Goal: Information Seeking & Learning: Learn about a topic

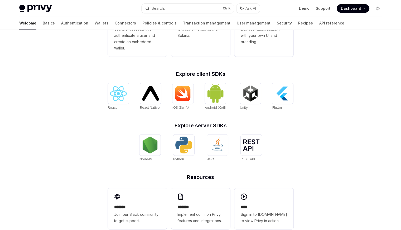
scroll to position [184, 0]
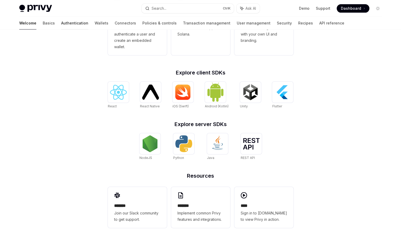
click at [61, 22] on link "Authentication" at bounding box center [74, 23] width 27 height 13
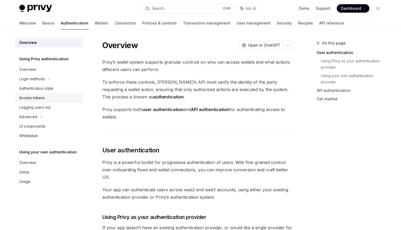
click at [52, 99] on div "Access tokens" at bounding box center [49, 98] width 60 height 6
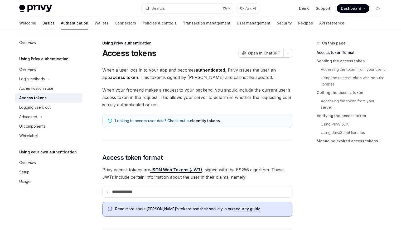
click at [42, 20] on link "Basics" at bounding box center [48, 23] width 12 height 13
type textarea "*"
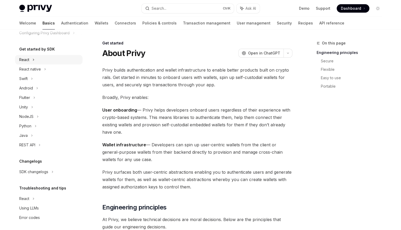
scroll to position [50, 0]
